Goal: Information Seeking & Learning: Learn about a topic

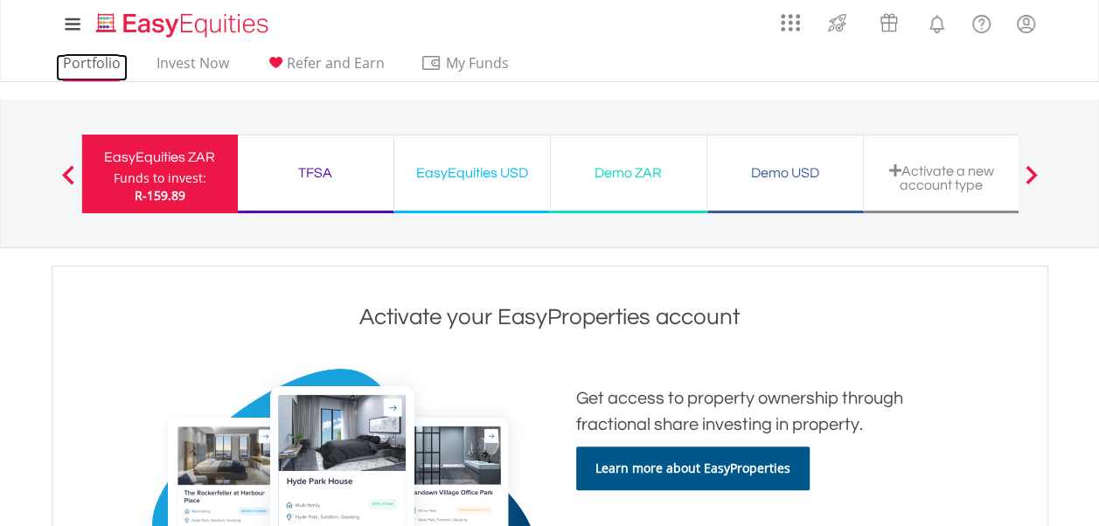
click at [74, 70] on link "Portfolio" at bounding box center [92, 67] width 72 height 27
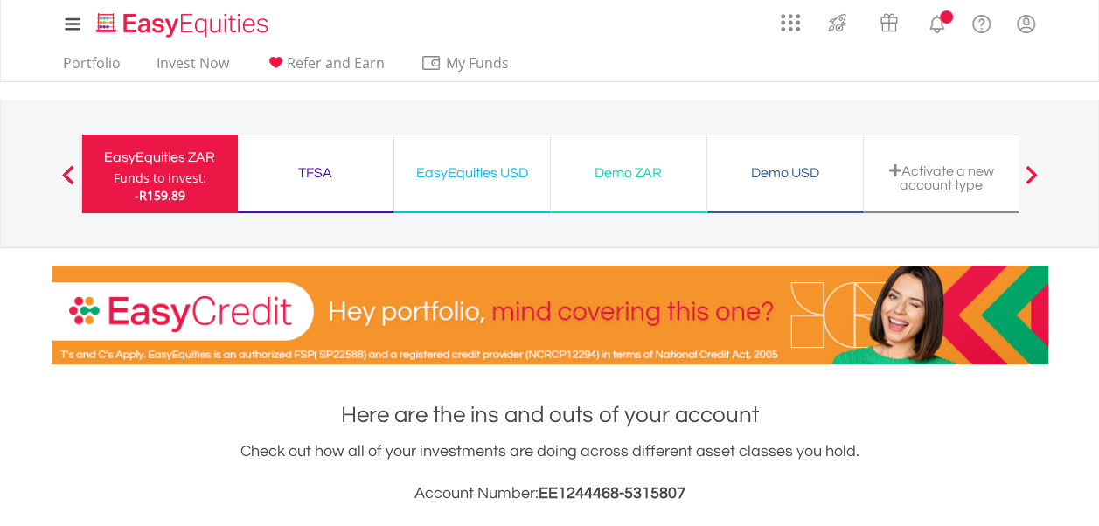
scroll to position [168, 332]
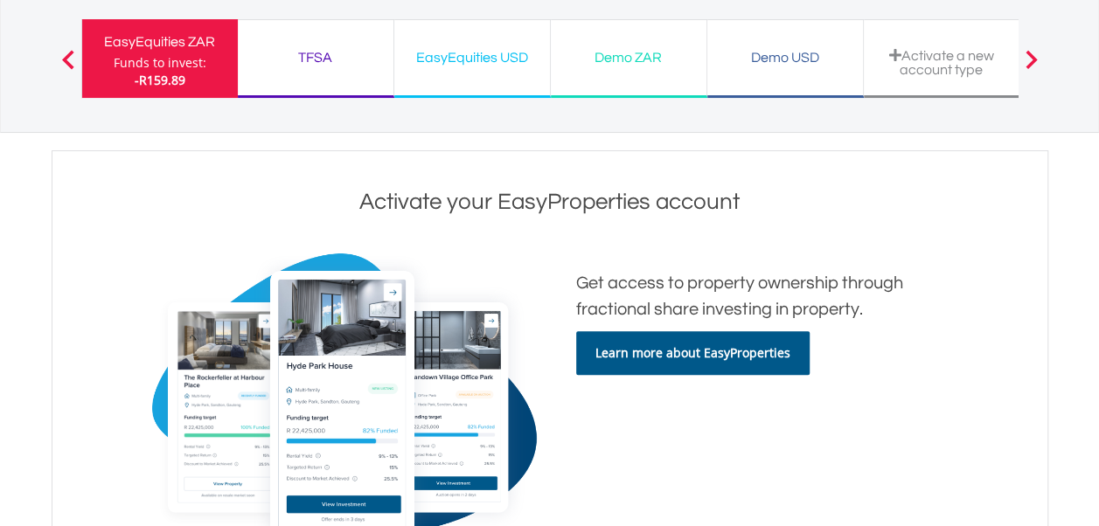
scroll to position [175, 0]
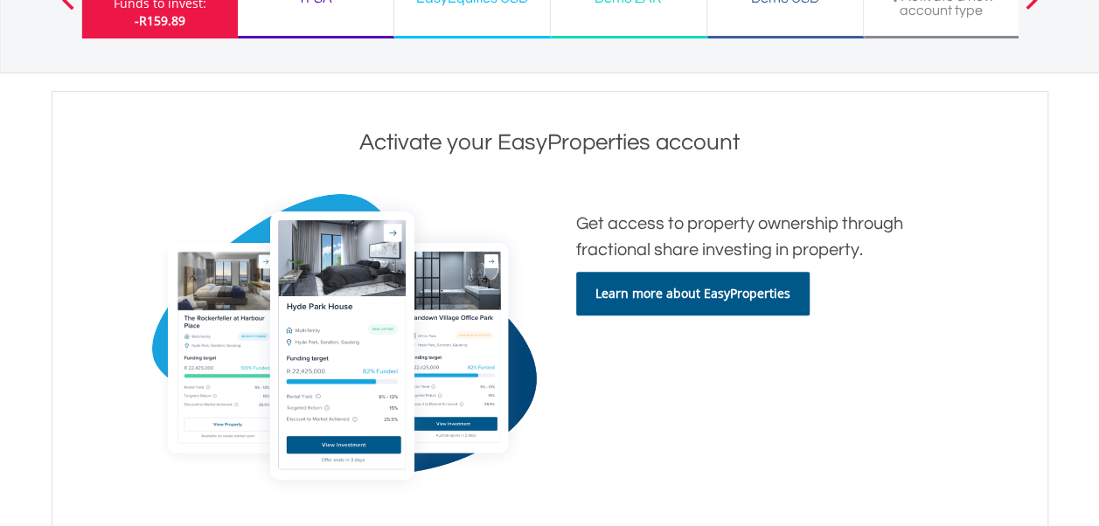
click at [720, 309] on link "Learn more about EasyProperties" at bounding box center [692, 294] width 233 height 44
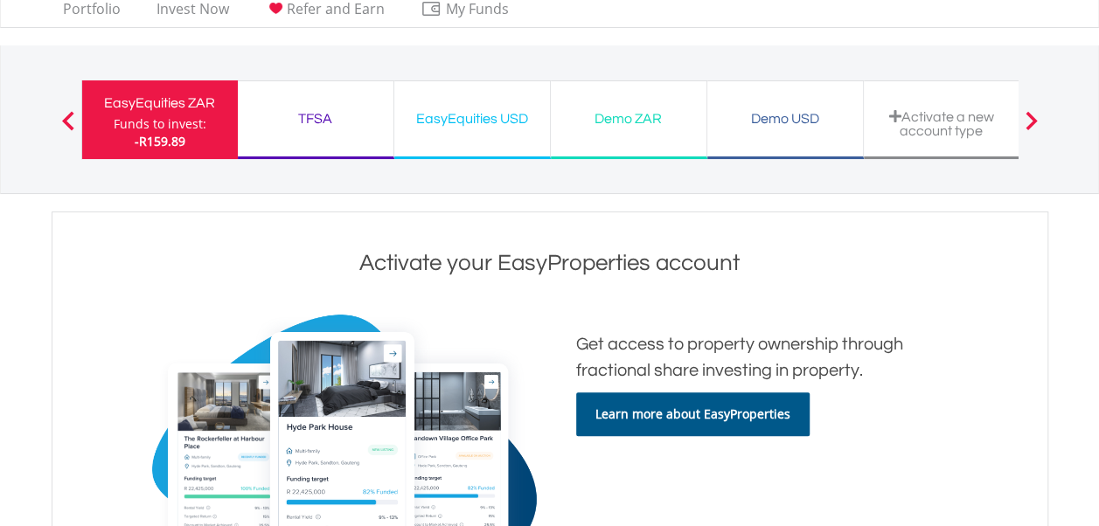
scroll to position [0, 0]
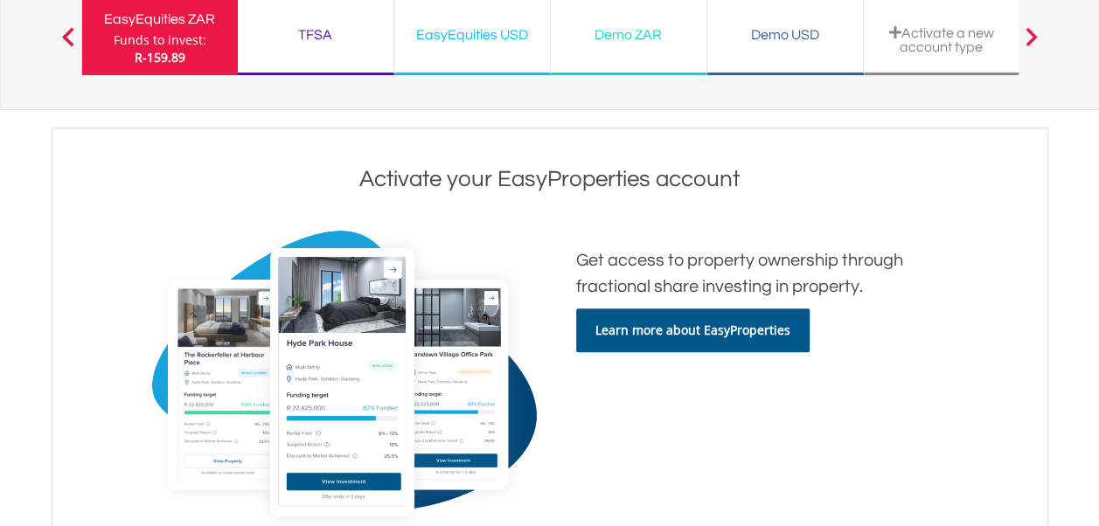
scroll to position [175, 0]
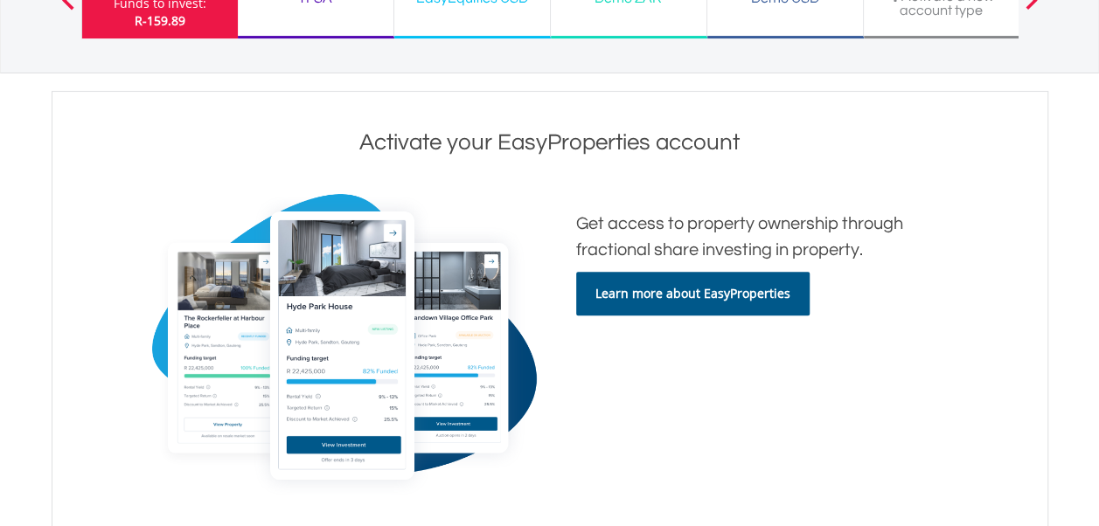
click at [706, 294] on link "Learn more about EasyProperties" at bounding box center [692, 294] width 233 height 44
